Goal: Find specific page/section

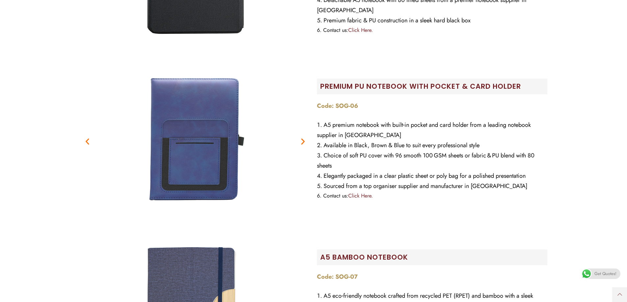
scroll to position [329, 0]
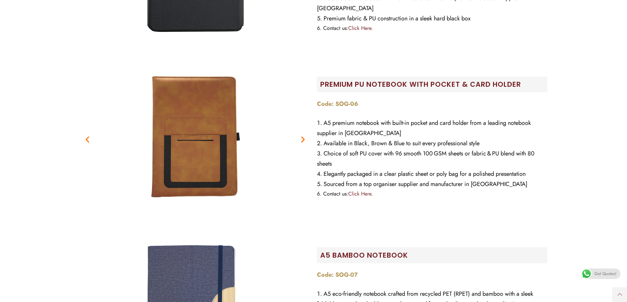
click at [302, 140] on img at bounding box center [313, 151] width 148 height 93
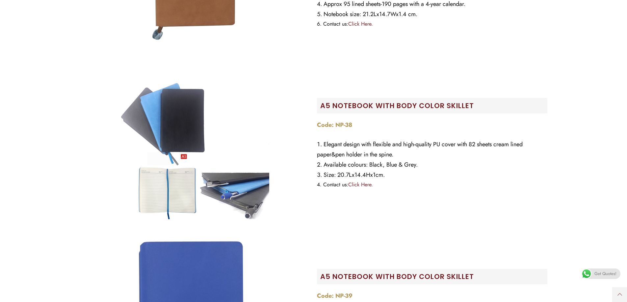
scroll to position [4769, 0]
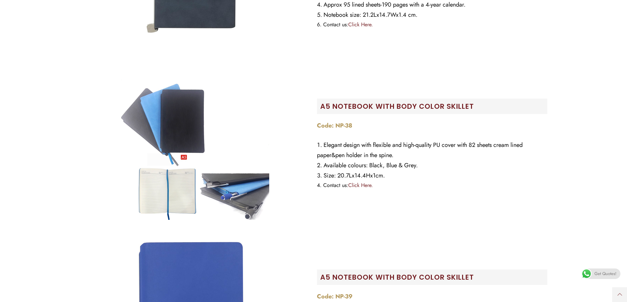
click at [354, 106] on e-page-transition at bounding box center [313, 151] width 627 height 302
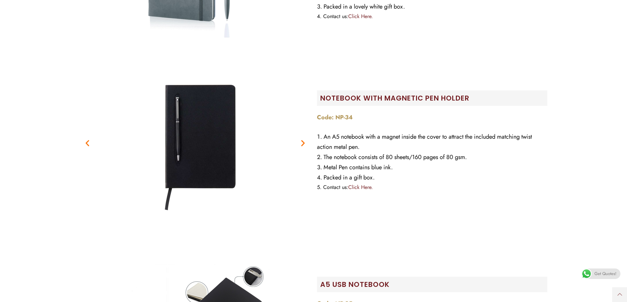
scroll to position [4078, 0]
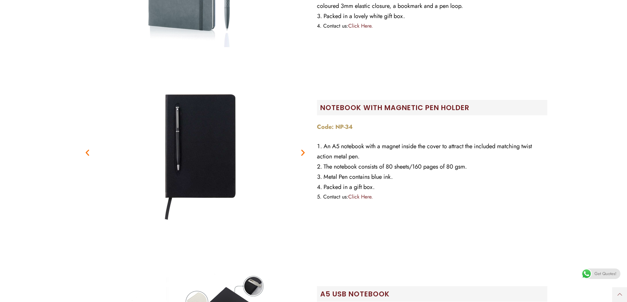
click at [301, 153] on img at bounding box center [313, 150] width 160 height 117
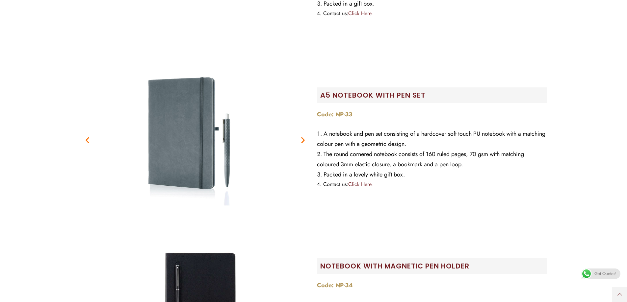
scroll to position [3914, 0]
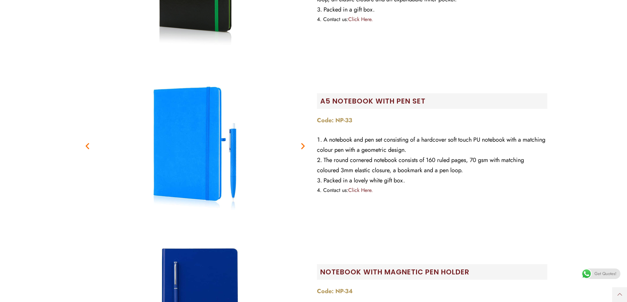
drag, startPoint x: 341, startPoint y: 106, endPoint x: 328, endPoint y: 118, distance: 18.4
click at [328, 118] on strong "Code: NP-33" at bounding box center [334, 120] width 35 height 9
click at [341, 123] on strong "Code: NP-33" at bounding box center [334, 120] width 35 height 9
click at [365, 191] on link "Click Here." at bounding box center [360, 190] width 25 height 8
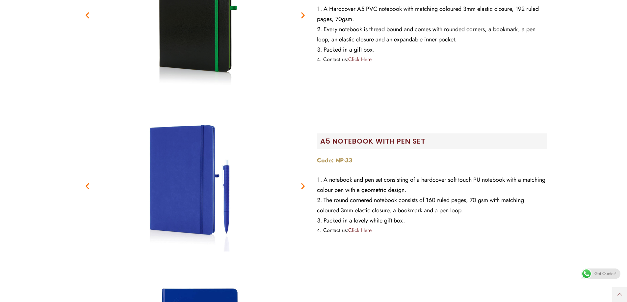
scroll to position [3980, 0]
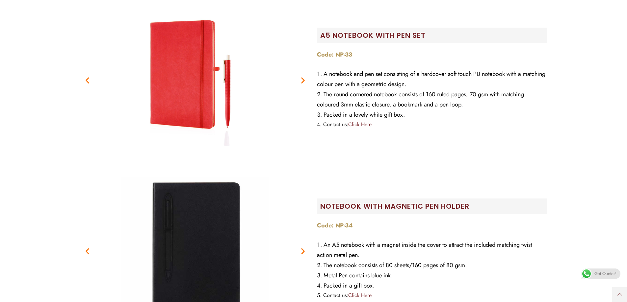
click at [303, 79] on icon "Next slide" at bounding box center [303, 80] width 8 height 8
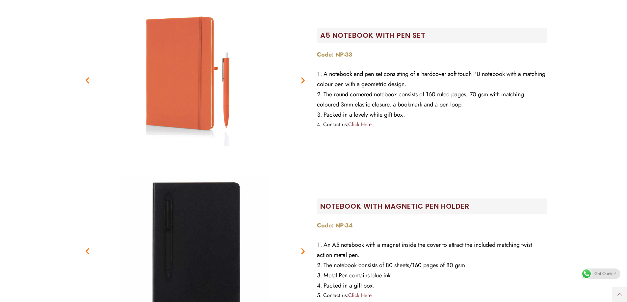
click at [303, 79] on icon "Next slide" at bounding box center [303, 80] width 8 height 8
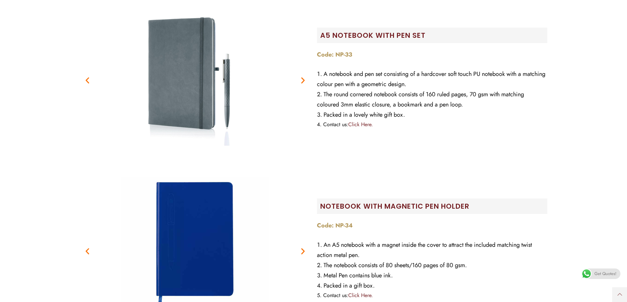
click at [303, 79] on icon "Next slide" at bounding box center [303, 80] width 8 height 8
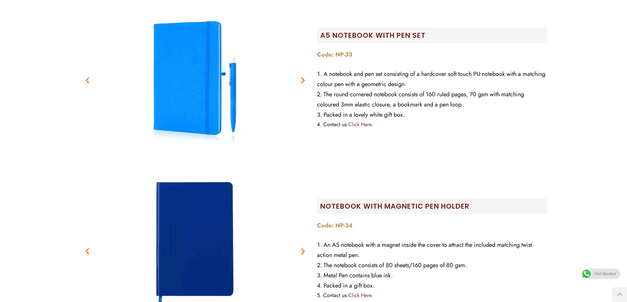
click at [303, 79] on icon "Next slide" at bounding box center [303, 80] width 8 height 8
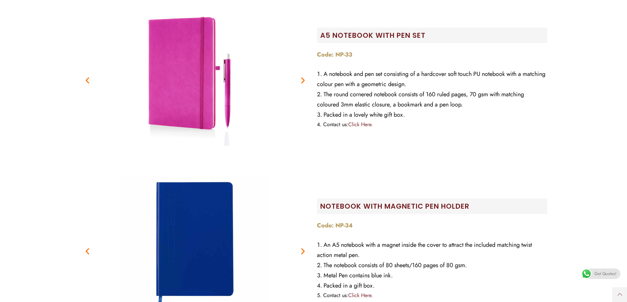
click at [303, 79] on icon "Next slide" at bounding box center [303, 80] width 8 height 8
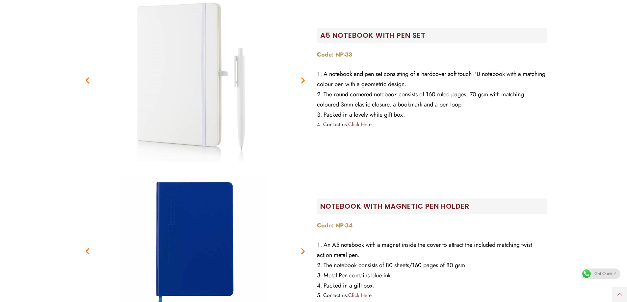
click at [303, 79] on icon "Next slide" at bounding box center [303, 80] width 8 height 8
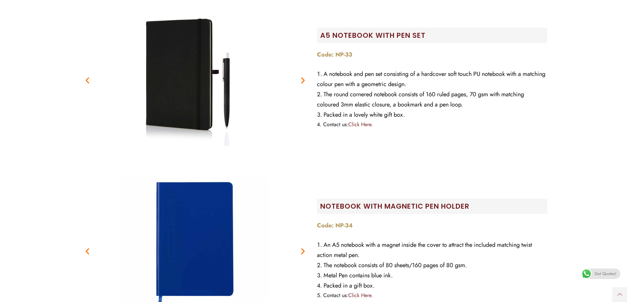
click at [303, 79] on icon "Next slide" at bounding box center [303, 80] width 8 height 8
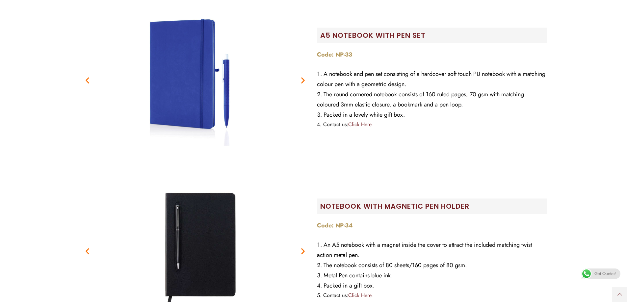
click at [303, 79] on icon "Next slide" at bounding box center [303, 80] width 8 height 8
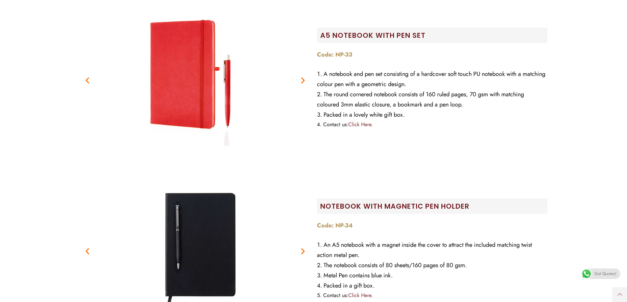
click at [303, 79] on icon "Next slide" at bounding box center [303, 80] width 8 height 8
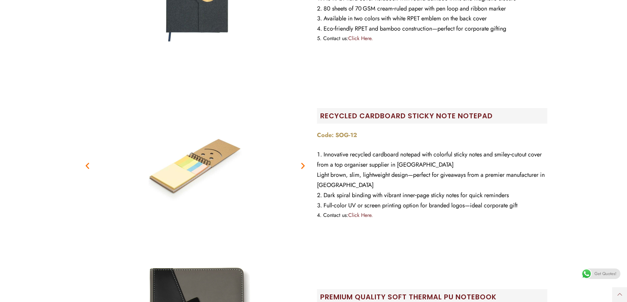
scroll to position [1118, 0]
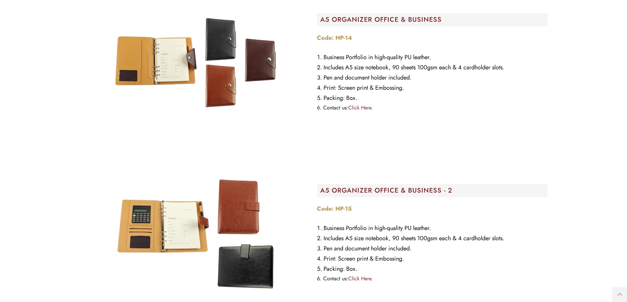
scroll to position [8414, 0]
